Goal: Task Accomplishment & Management: Manage account settings

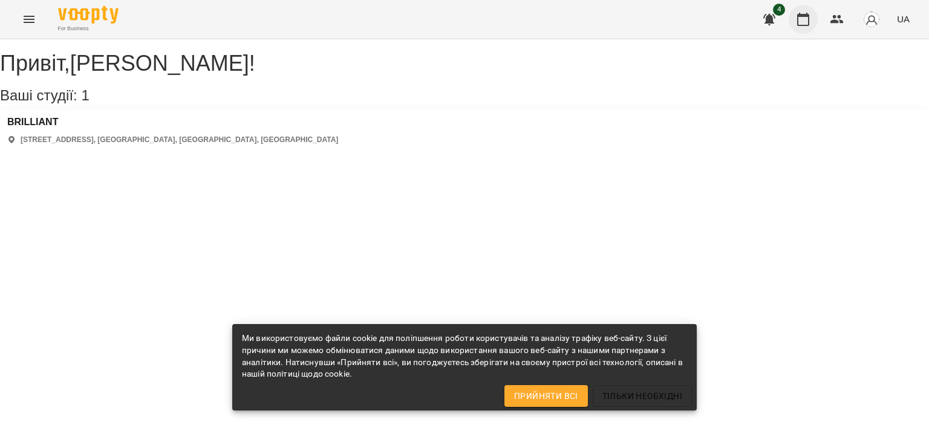
click at [803, 15] on icon "button" at bounding box center [803, 19] width 12 height 13
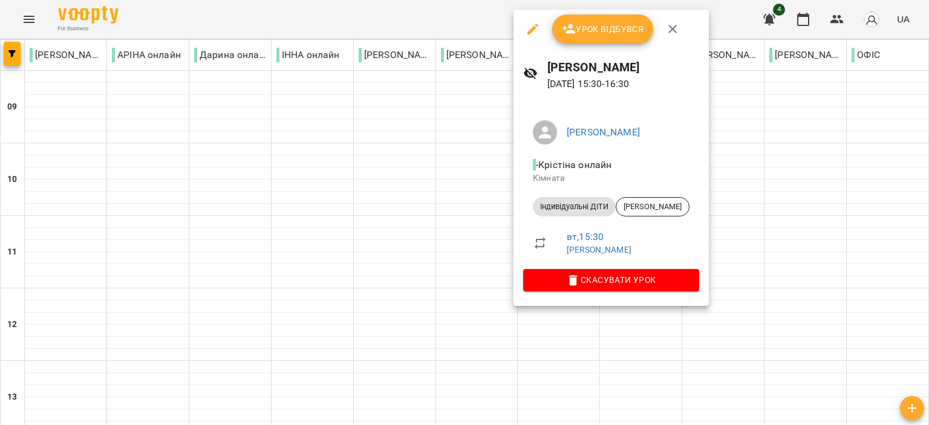
click at [579, 22] on span "Урок відбувся" at bounding box center [603, 29] width 82 height 15
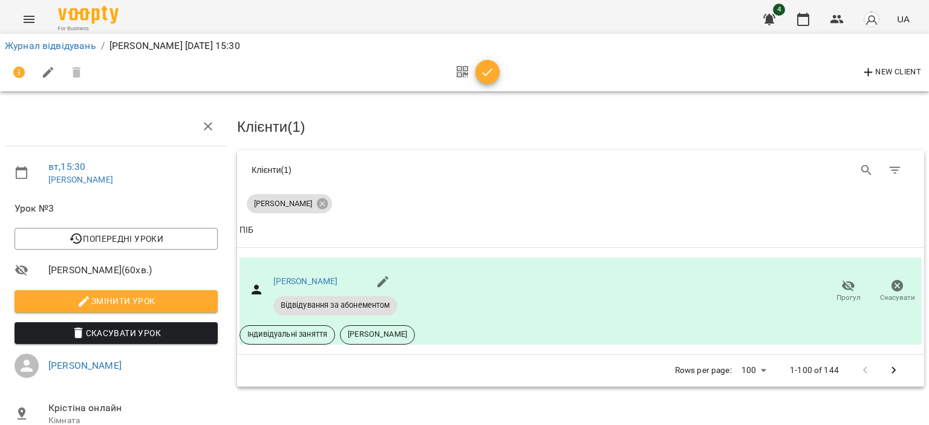
click at [484, 71] on icon "button" at bounding box center [487, 72] width 15 height 15
